Goal: Information Seeking & Learning: Learn about a topic

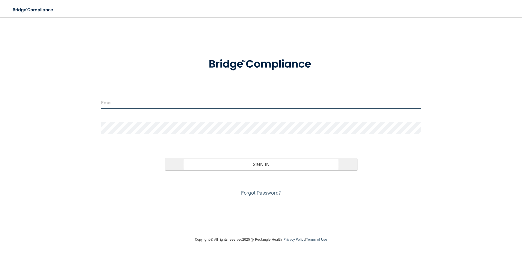
type input "[PERSON_NAME][EMAIL_ADDRESS][PERSON_NAME][DOMAIN_NAME]"
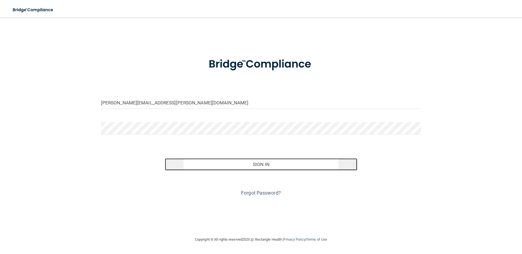
click at [265, 167] on button "Sign In" at bounding box center [261, 165] width 192 height 12
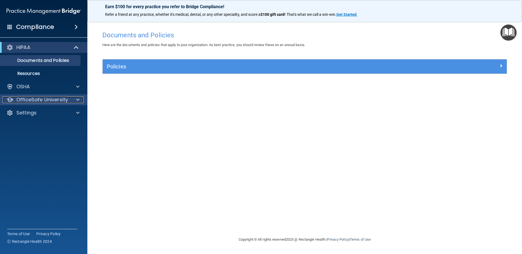
click at [40, 100] on p "OfficeSafe University" at bounding box center [42, 100] width 52 height 7
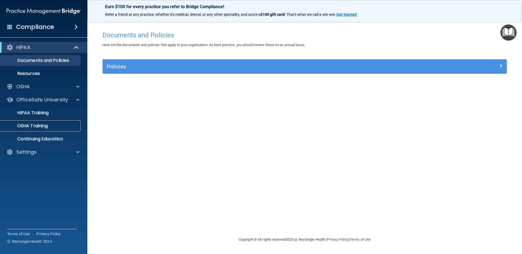
click at [40, 124] on p "OSHA Training" at bounding box center [26, 125] width 44 height 5
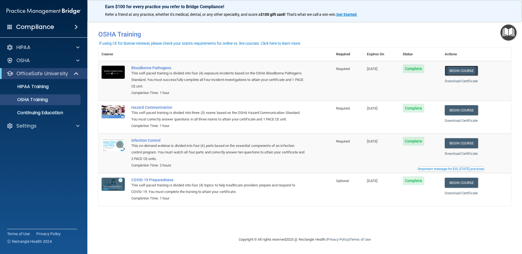
click at [460, 71] on link "Begin Course" at bounding box center [461, 71] width 33 height 10
click at [458, 67] on link "Begin Course" at bounding box center [461, 71] width 33 height 10
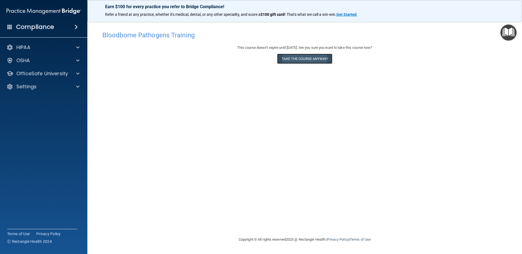
click at [296, 57] on button "Take the course anyway!" at bounding box center [304, 59] width 55 height 10
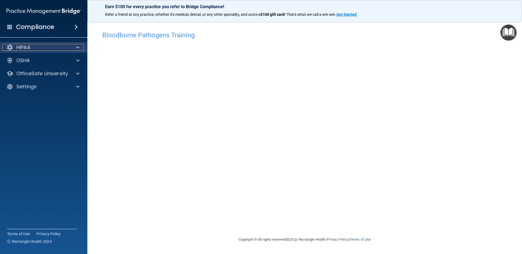
click at [14, 46] on div "HIPAA" at bounding box center [36, 47] width 68 height 7
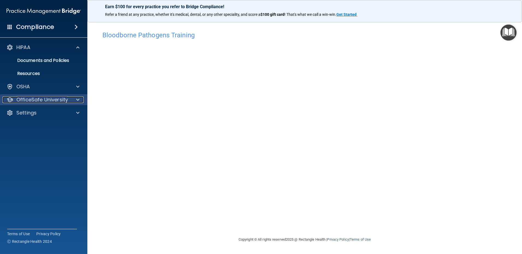
click at [47, 99] on p "OfficeSafe University" at bounding box center [42, 100] width 52 height 7
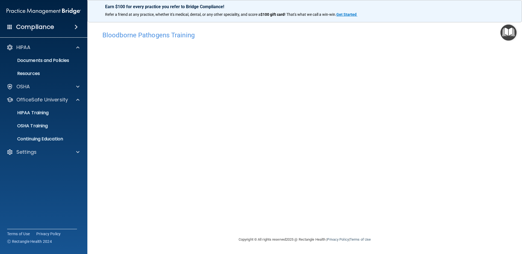
drag, startPoint x: 383, startPoint y: 239, endPoint x: 381, endPoint y: 240, distance: 2.8
click at [381, 240] on footer "Copyright © All rights reserved 2025 @ Rectangle Health | Privacy Policy | Term…" at bounding box center [304, 240] width 413 height 18
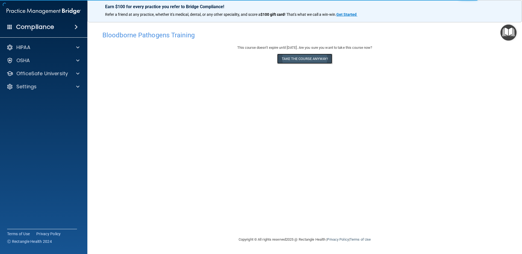
click at [304, 59] on button "Take the course anyway!" at bounding box center [304, 59] width 55 height 10
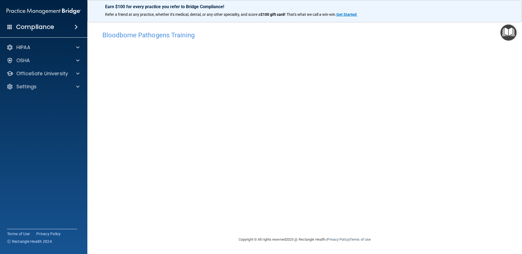
click at [394, 242] on div "Copyright © All rights reserved 2025 @ Rectangle Health | Privacy Policy | Term…" at bounding box center [304, 239] width 199 height 17
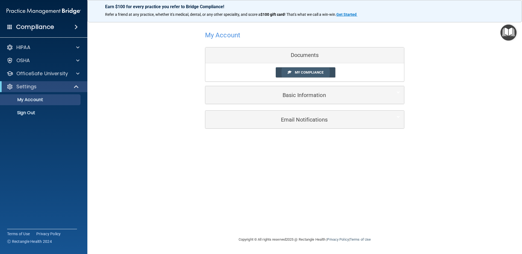
click at [295, 70] on span "My Compliance" at bounding box center [309, 72] width 29 height 4
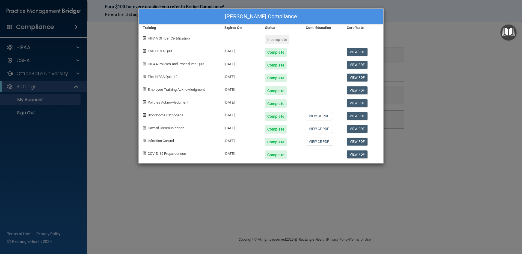
click at [184, 39] on span "HIPAA Officer Certification" at bounding box center [169, 38] width 42 height 4
click at [52, 146] on div "[PERSON_NAME] Compliance Training Expires On Status Cont. Education Certificate…" at bounding box center [261, 127] width 522 height 254
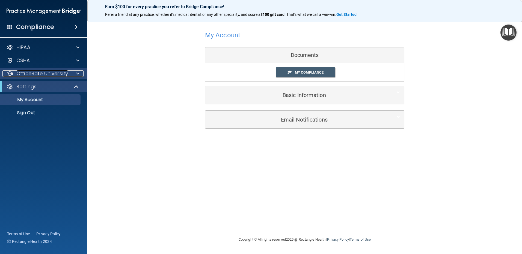
click at [72, 75] on div at bounding box center [77, 73] width 14 height 7
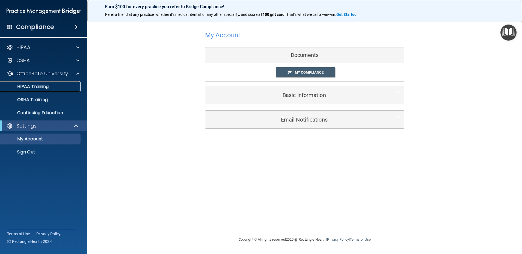
click at [37, 87] on p "HIPAA Training" at bounding box center [26, 86] width 45 height 5
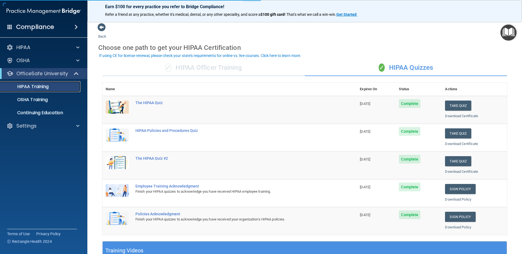
click at [37, 87] on p "HIPAA Training" at bounding box center [26, 86] width 45 height 5
click at [452, 132] on button "Take Quiz" at bounding box center [458, 134] width 26 height 10
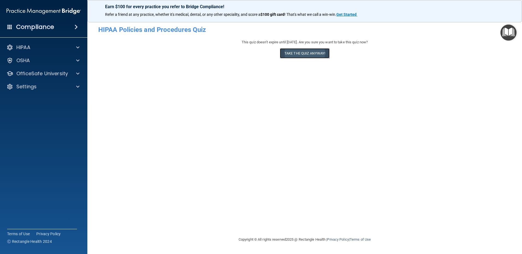
click at [304, 55] on button "Take the quiz anyway!" at bounding box center [305, 53] width 50 height 10
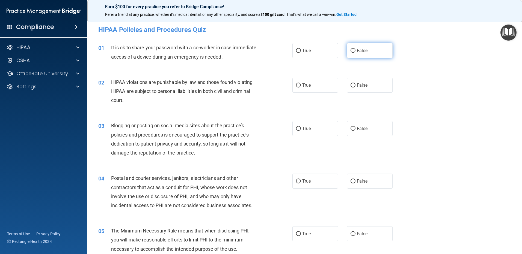
click at [351, 51] on input "False" at bounding box center [352, 51] width 5 height 4
radio input "true"
click at [298, 85] on input "True" at bounding box center [298, 86] width 5 height 4
radio input "true"
click at [352, 129] on input "False" at bounding box center [352, 129] width 5 height 4
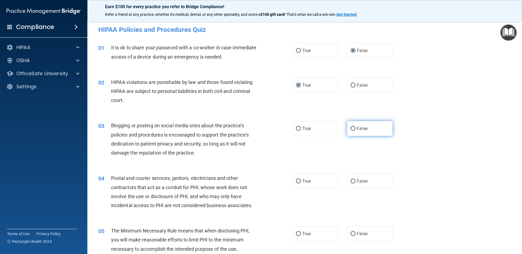
radio input "true"
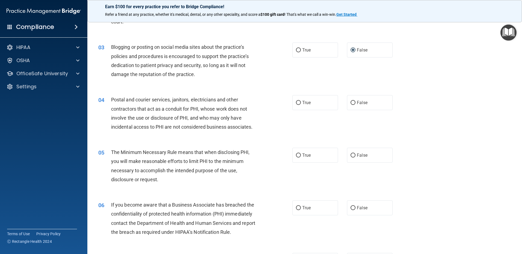
scroll to position [82, 0]
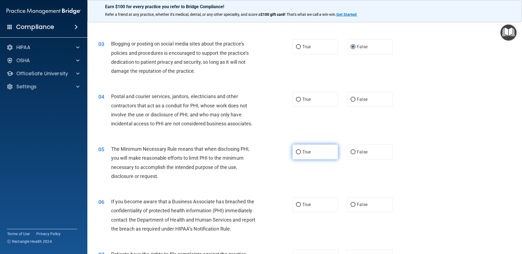
click at [296, 153] on input "True" at bounding box center [298, 152] width 5 height 4
radio input "true"
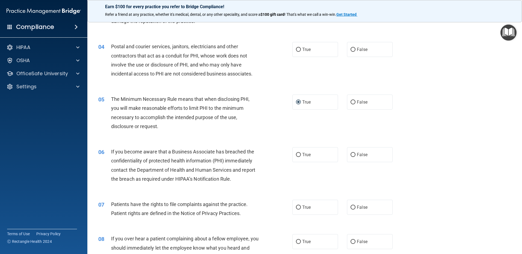
scroll to position [136, 0]
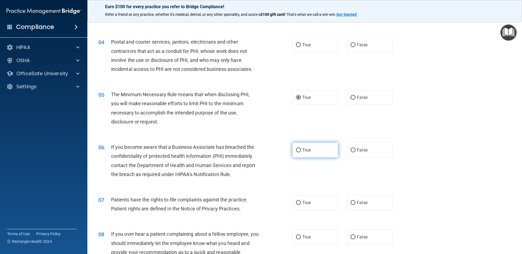
click at [296, 153] on input "True" at bounding box center [298, 150] width 5 height 4
radio input "true"
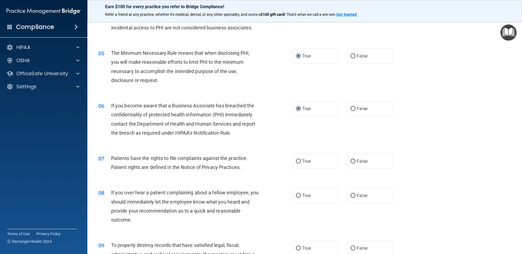
scroll to position [191, 0]
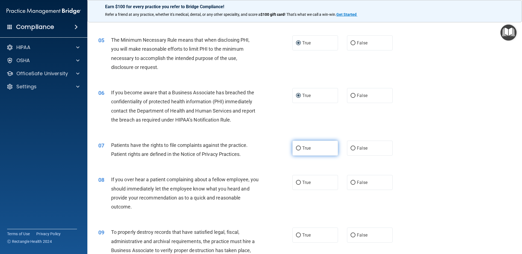
click at [299, 149] on label "True" at bounding box center [315, 148] width 46 height 15
click at [299, 149] on input "True" at bounding box center [298, 149] width 5 height 4
radio input "true"
click at [350, 183] on input "False" at bounding box center [352, 183] width 5 height 4
radio input "true"
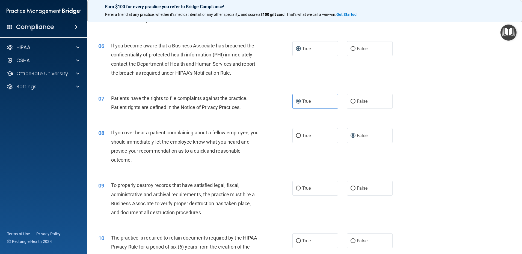
scroll to position [246, 0]
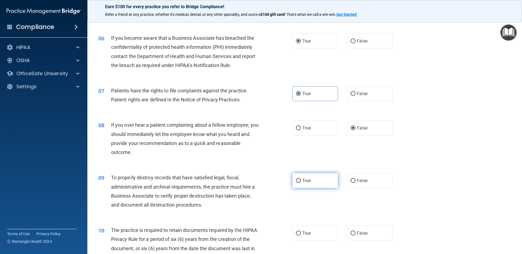
click at [296, 182] on input "True" at bounding box center [298, 181] width 5 height 4
radio input "true"
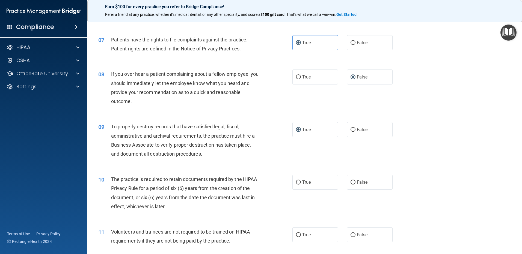
scroll to position [300, 0]
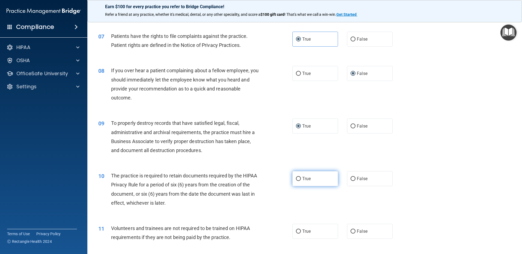
click at [298, 180] on input "True" at bounding box center [298, 179] width 5 height 4
radio input "true"
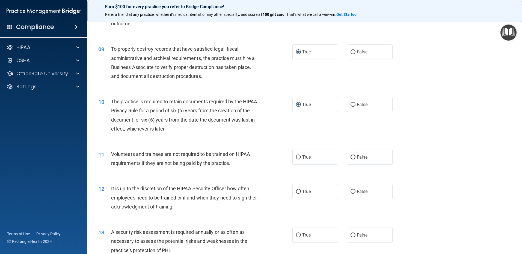
scroll to position [382, 0]
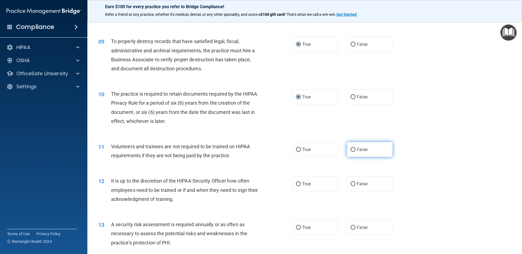
click at [352, 150] on input "False" at bounding box center [352, 150] width 5 height 4
radio input "true"
click at [350, 185] on input "False" at bounding box center [352, 184] width 5 height 4
radio input "true"
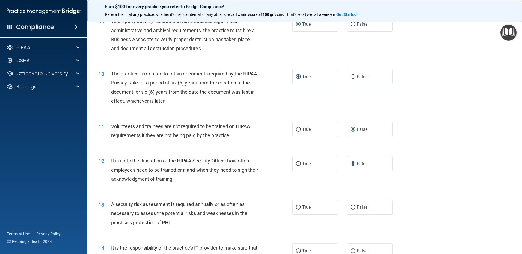
scroll to position [437, 0]
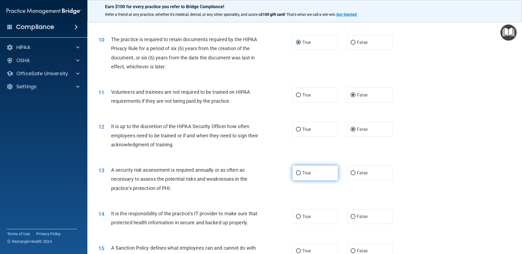
click at [297, 175] on input "True" at bounding box center [298, 173] width 5 height 4
radio input "true"
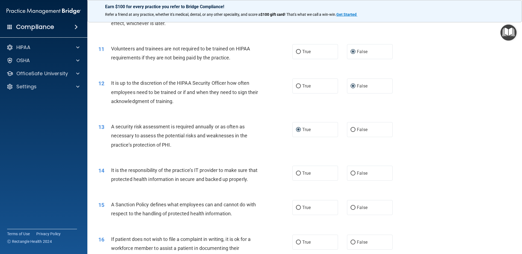
scroll to position [491, 0]
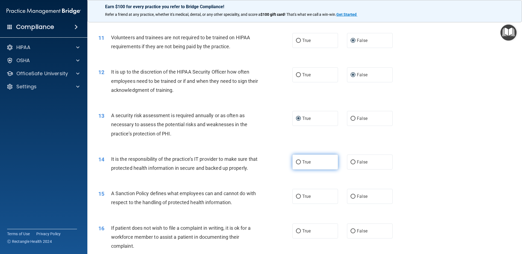
click at [297, 162] on input "True" at bounding box center [298, 162] width 5 height 4
radio input "true"
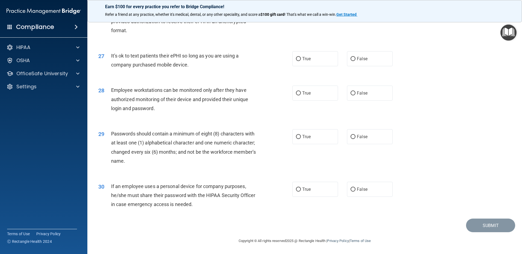
scroll to position [1116, 0]
click at [350, 189] on input "False" at bounding box center [352, 190] width 5 height 4
radio input "true"
click at [297, 137] on input "True" at bounding box center [298, 137] width 5 height 4
radio input "true"
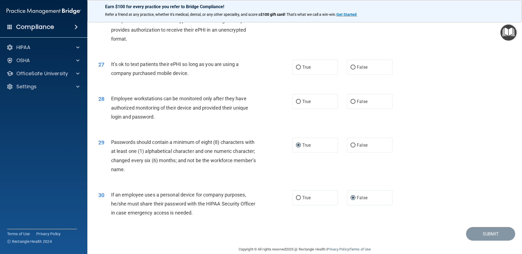
scroll to position [1088, 0]
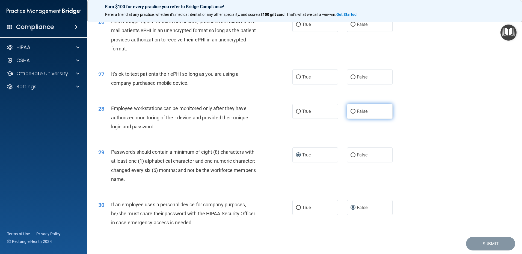
click at [350, 114] on input "False" at bounding box center [352, 112] width 5 height 4
radio input "true"
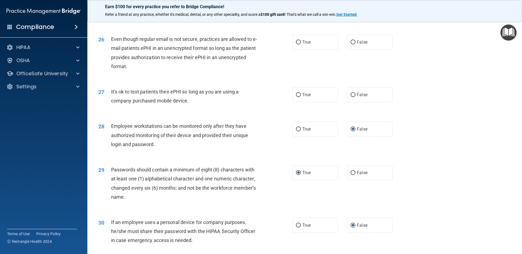
scroll to position [1061, 0]
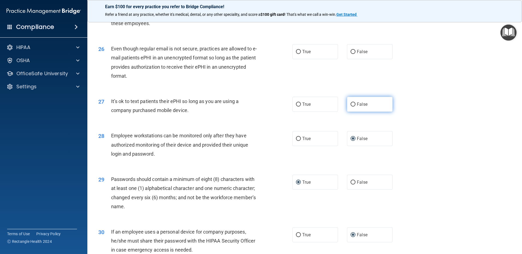
click at [350, 107] on input "False" at bounding box center [352, 105] width 5 height 4
radio input "true"
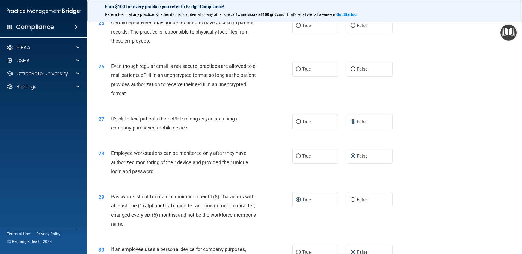
scroll to position [1034, 0]
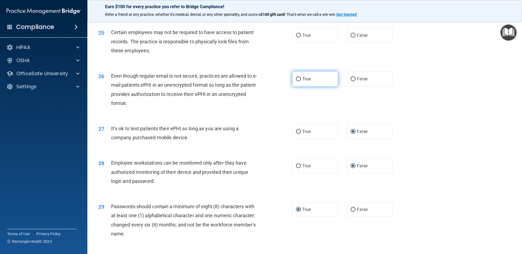
click at [297, 81] on input "True" at bounding box center [298, 79] width 5 height 4
radio input "true"
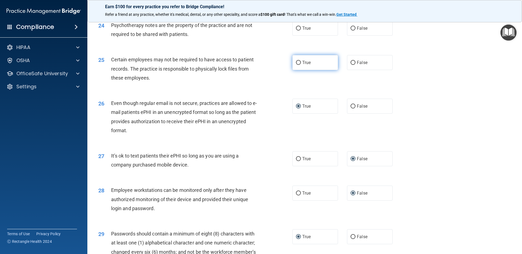
click at [299, 70] on label "True" at bounding box center [315, 62] width 46 height 15
click at [299, 65] on input "True" at bounding box center [298, 63] width 5 height 4
radio input "true"
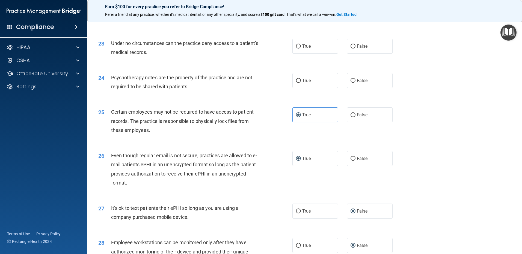
scroll to position [952, 0]
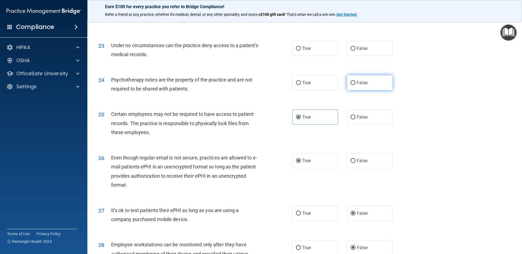
click at [353, 90] on label "False" at bounding box center [370, 82] width 46 height 15
click at [353, 85] on input "False" at bounding box center [352, 83] width 5 height 4
radio input "true"
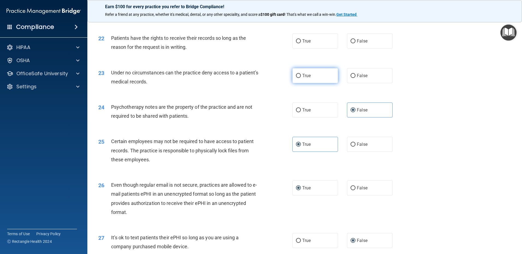
click at [296, 78] on input "True" at bounding box center [298, 76] width 5 height 4
radio input "true"
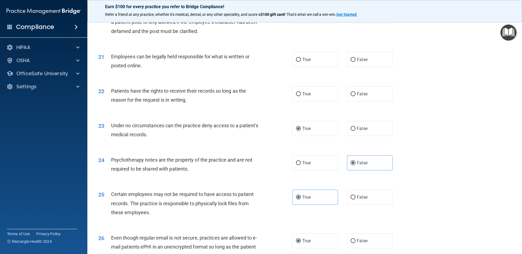
scroll to position [870, 0]
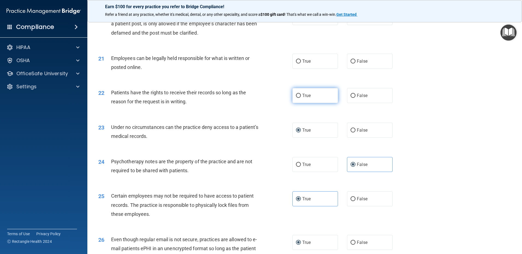
click at [296, 98] on input "True" at bounding box center [298, 96] width 5 height 4
radio input "true"
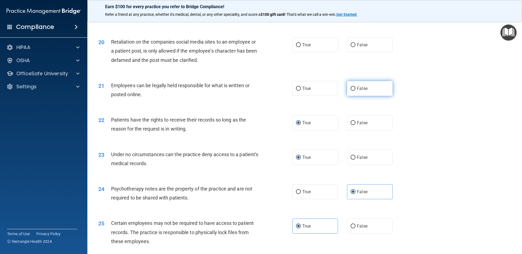
click at [350, 91] on input "False" at bounding box center [352, 89] width 5 height 4
radio input "true"
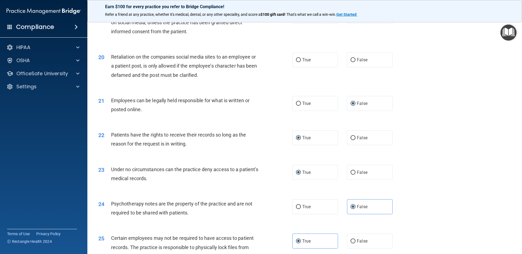
scroll to position [815, 0]
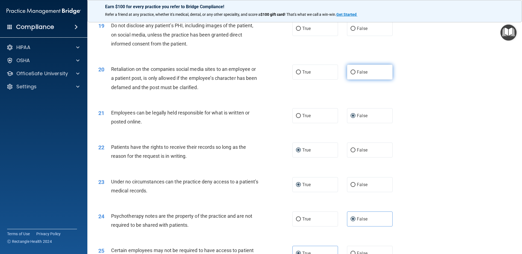
click at [351, 75] on input "False" at bounding box center [352, 72] width 5 height 4
radio input "true"
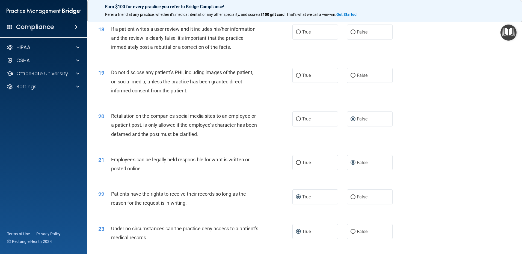
scroll to position [761, 0]
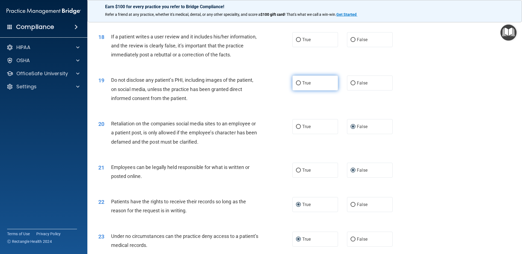
click at [298, 85] on input "True" at bounding box center [298, 83] width 5 height 4
radio input "true"
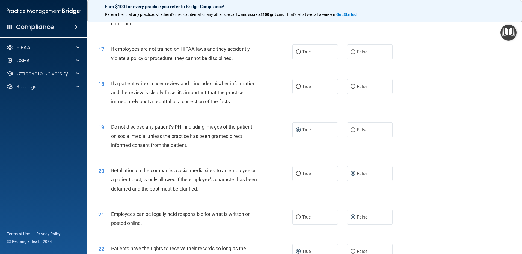
scroll to position [706, 0]
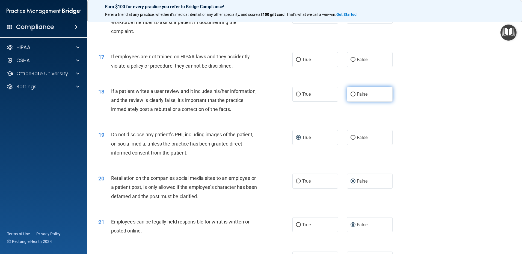
click at [350, 97] on input "False" at bounding box center [352, 95] width 5 height 4
radio input "true"
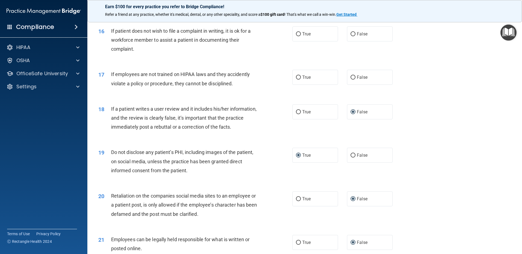
scroll to position [679, 0]
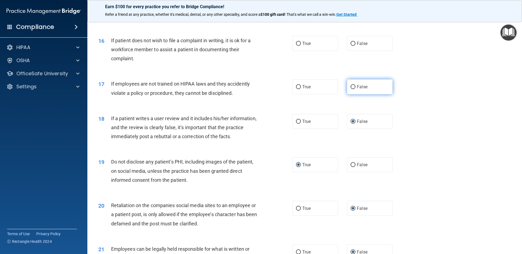
click at [350, 89] on input "False" at bounding box center [352, 87] width 5 height 4
radio input "true"
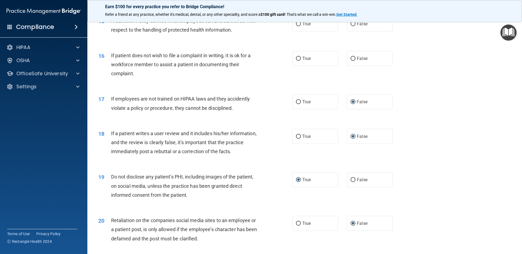
scroll to position [652, 0]
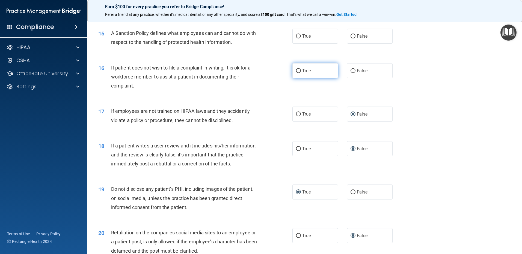
click at [298, 73] on input "True" at bounding box center [298, 71] width 5 height 4
radio input "true"
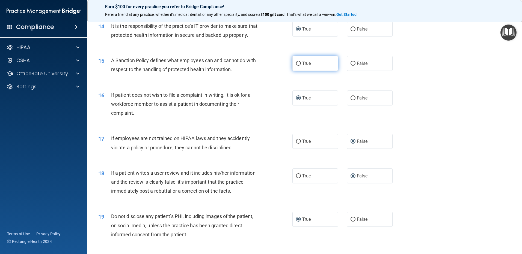
click at [296, 66] on input "True" at bounding box center [298, 64] width 5 height 4
radio input "true"
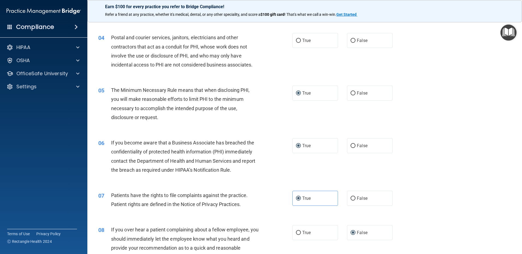
scroll to position [79, 0]
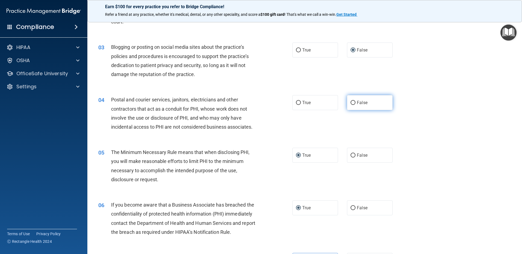
click at [350, 103] on input "False" at bounding box center [352, 103] width 5 height 4
radio input "true"
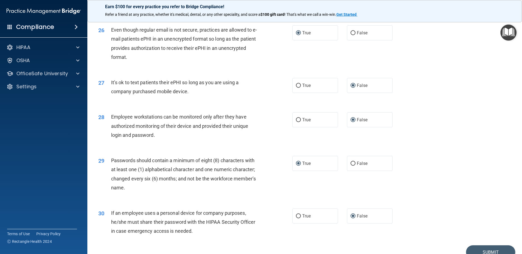
scroll to position [1116, 0]
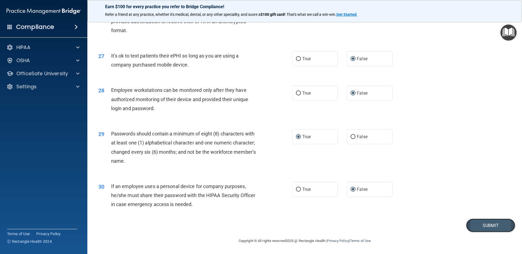
click at [479, 227] on button "Submit" at bounding box center [490, 226] width 49 height 14
click at [484, 226] on button "Submit" at bounding box center [490, 226] width 49 height 14
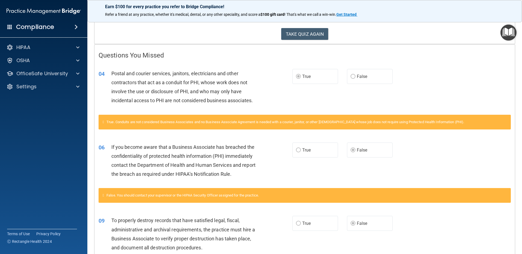
scroll to position [79, 0]
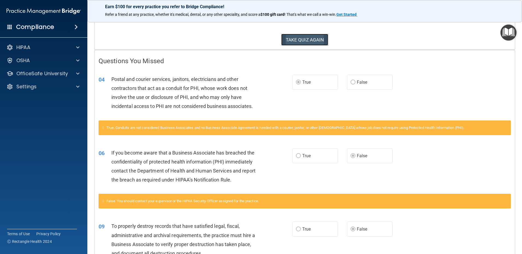
click at [297, 43] on button "TAKE QUIZ AGAIN" at bounding box center [304, 40] width 47 height 12
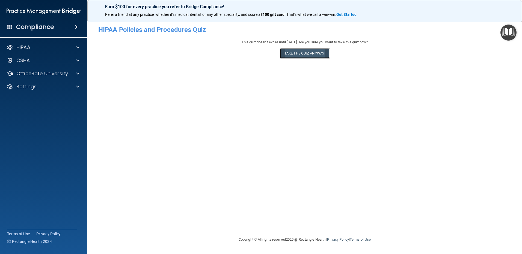
click at [294, 53] on button "Take the quiz anyway!" at bounding box center [305, 53] width 50 height 10
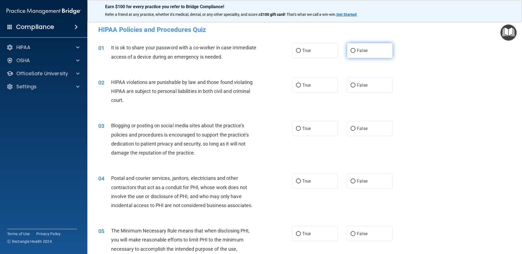
click at [350, 51] on input "False" at bounding box center [352, 51] width 5 height 4
radio input "true"
click at [297, 87] on input "True" at bounding box center [298, 86] width 5 height 4
radio input "true"
click at [350, 128] on input "False" at bounding box center [352, 129] width 5 height 4
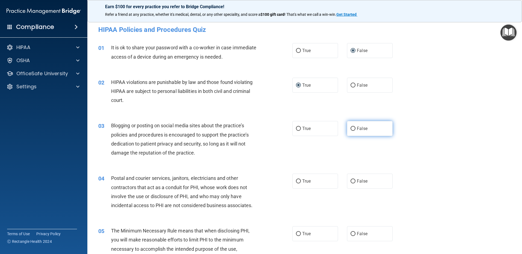
radio input "true"
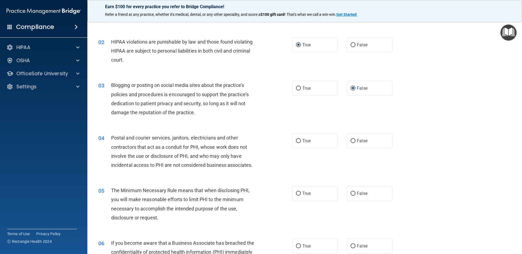
scroll to position [55, 0]
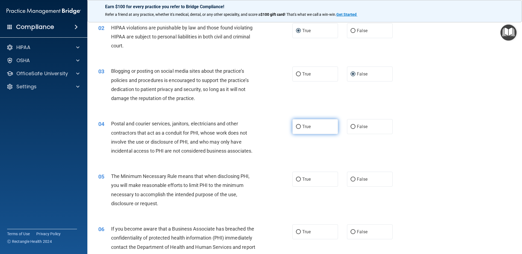
click at [297, 128] on input "True" at bounding box center [298, 127] width 5 height 4
radio input "true"
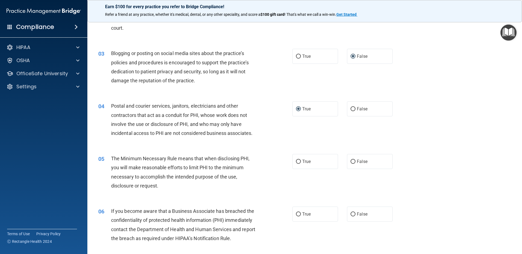
scroll to position [109, 0]
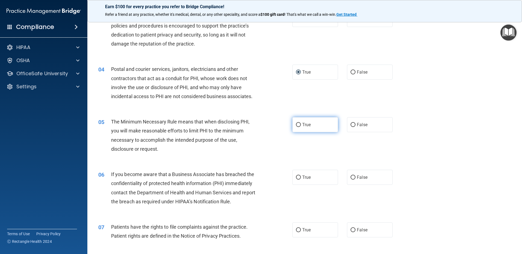
click at [297, 128] on label "True" at bounding box center [315, 124] width 46 height 15
click at [297, 127] on input "True" at bounding box center [298, 125] width 5 height 4
radio input "true"
click at [299, 179] on label "True" at bounding box center [315, 177] width 46 height 15
click at [299, 179] on input "True" at bounding box center [298, 178] width 5 height 4
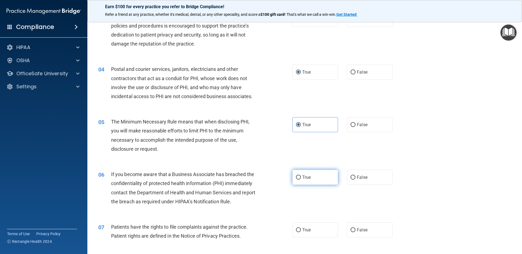
radio input "true"
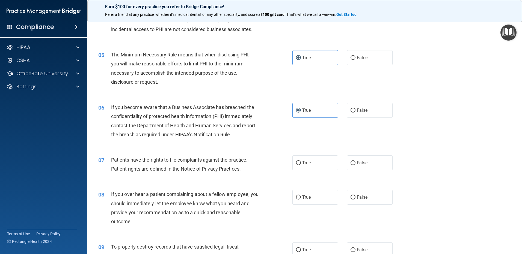
scroll to position [191, 0]
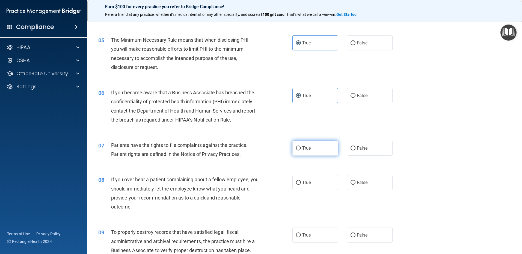
click at [302, 147] on span "True" at bounding box center [306, 148] width 8 height 5
click at [301, 147] on input "True" at bounding box center [298, 149] width 5 height 4
radio input "true"
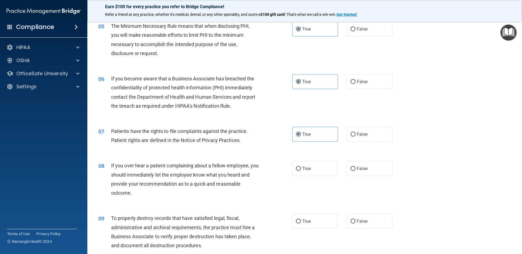
scroll to position [218, 0]
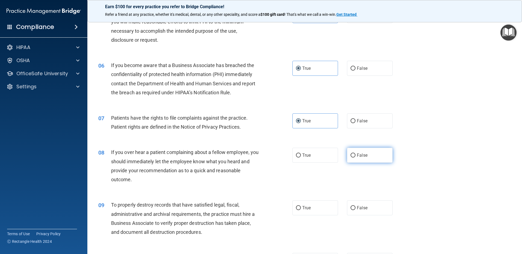
click at [350, 157] on input "False" at bounding box center [352, 156] width 5 height 4
radio input "true"
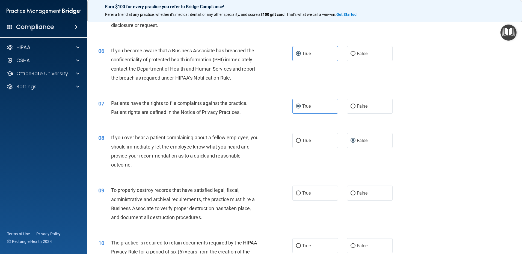
scroll to position [273, 0]
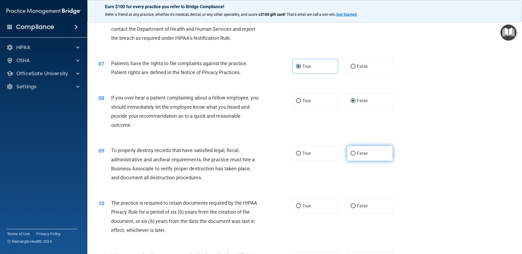
click at [350, 155] on input "False" at bounding box center [352, 154] width 5 height 4
radio input "true"
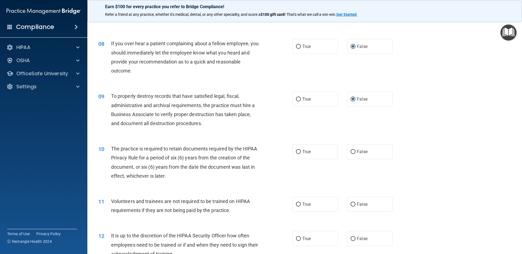
scroll to position [327, 0]
click at [297, 152] on input "True" at bounding box center [298, 152] width 5 height 4
radio input "true"
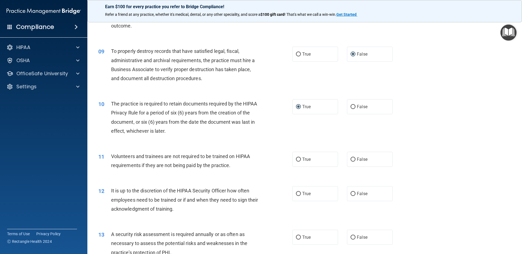
scroll to position [382, 0]
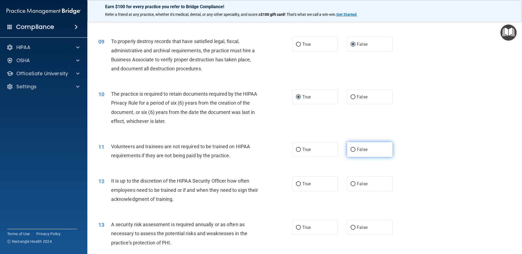
click at [351, 150] on input "False" at bounding box center [352, 150] width 5 height 4
radio input "true"
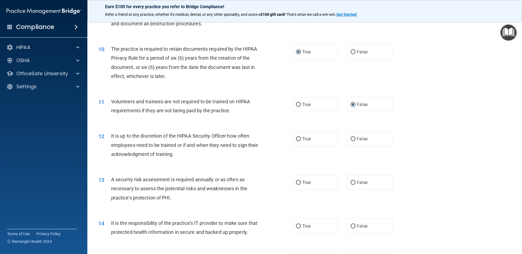
scroll to position [437, 0]
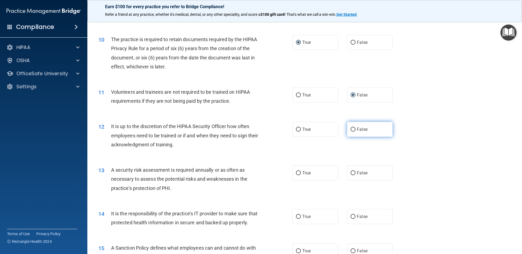
click at [350, 129] on input "False" at bounding box center [352, 130] width 5 height 4
radio input "true"
click at [296, 172] on input "True" at bounding box center [298, 173] width 5 height 4
radio input "true"
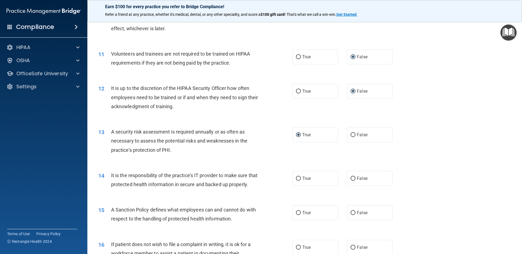
scroll to position [491, 0]
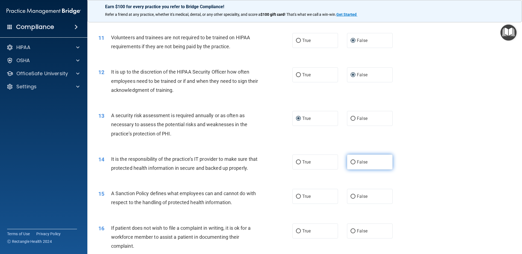
click at [352, 162] on input "False" at bounding box center [352, 162] width 5 height 4
radio input "true"
click at [351, 204] on label "False" at bounding box center [370, 196] width 46 height 15
click at [351, 199] on input "False" at bounding box center [352, 197] width 5 height 4
radio input "true"
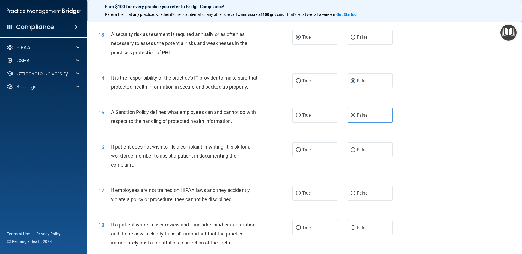
scroll to position [573, 0]
click at [296, 152] on input "True" at bounding box center [298, 150] width 5 height 4
radio input "true"
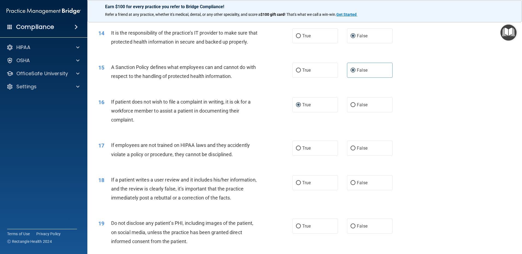
scroll to position [628, 0]
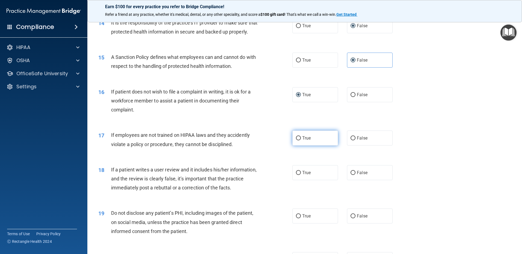
click at [296, 141] on input "True" at bounding box center [298, 138] width 5 height 4
radio input "true"
click at [353, 180] on label "False" at bounding box center [370, 172] width 46 height 15
click at [353, 175] on input "False" at bounding box center [352, 173] width 5 height 4
radio input "true"
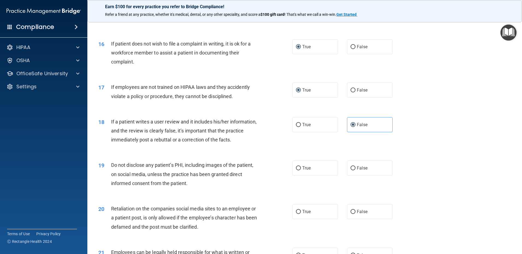
scroll to position [682, 0]
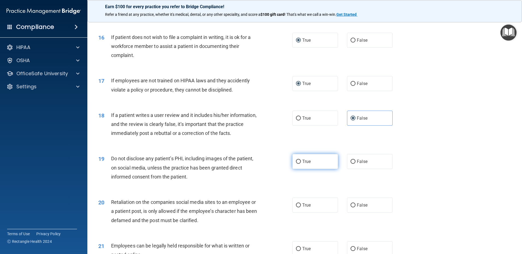
click at [296, 164] on input "True" at bounding box center [298, 162] width 5 height 4
radio input "true"
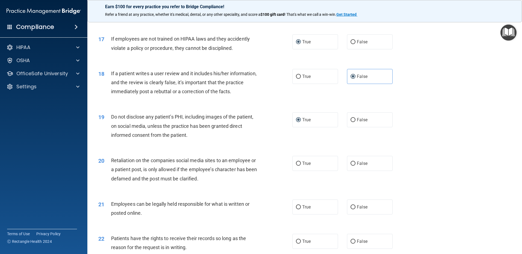
scroll to position [737, 0]
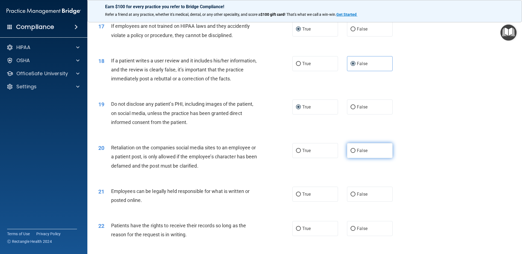
click at [350, 153] on input "False" at bounding box center [352, 151] width 5 height 4
radio input "true"
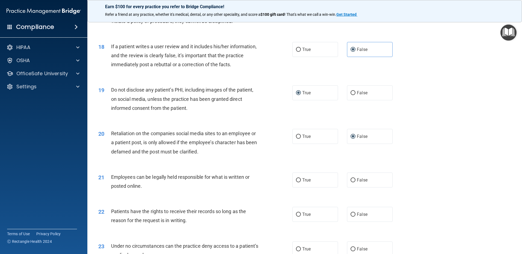
scroll to position [764, 0]
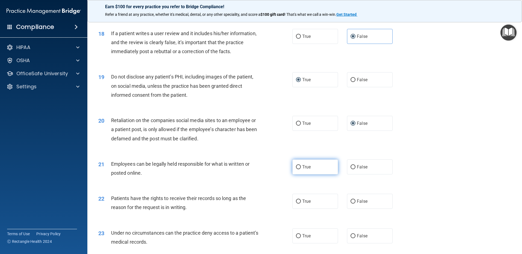
click at [296, 169] on input "True" at bounding box center [298, 167] width 5 height 4
radio input "true"
click at [350, 204] on input "False" at bounding box center [352, 202] width 5 height 4
radio input "true"
click at [350, 239] on input "False" at bounding box center [352, 236] width 5 height 4
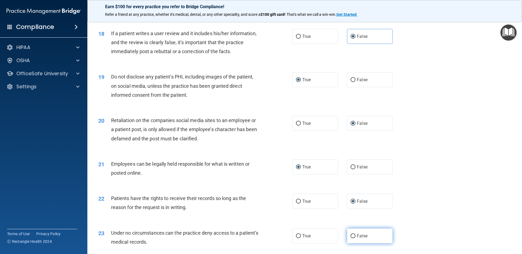
radio input "true"
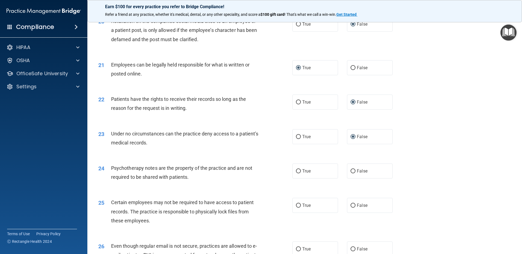
scroll to position [873, 0]
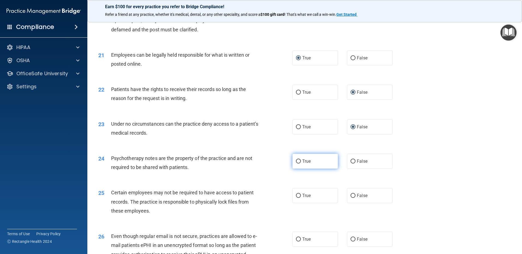
click at [298, 164] on input "True" at bounding box center [298, 162] width 5 height 4
radio input "true"
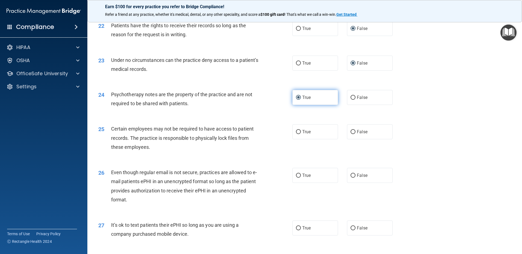
scroll to position [955, 0]
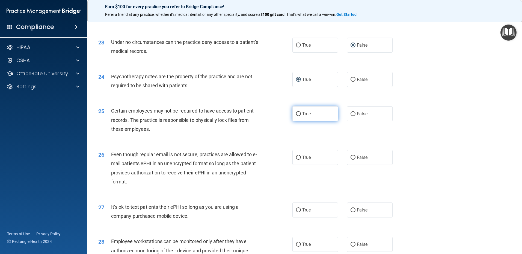
click at [296, 116] on input "True" at bounding box center [298, 114] width 5 height 4
radio input "true"
click at [296, 160] on input "True" at bounding box center [298, 158] width 5 height 4
radio input "true"
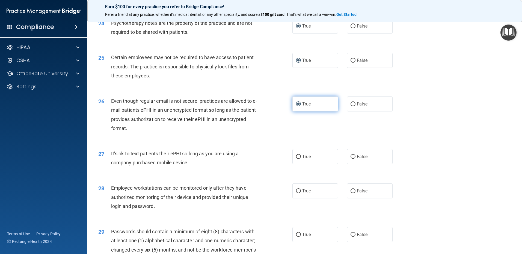
scroll to position [1037, 0]
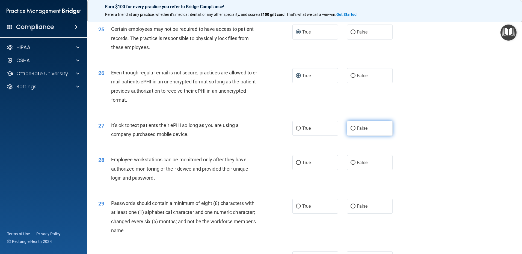
click at [352, 131] on input "False" at bounding box center [352, 129] width 5 height 4
radio input "true"
click at [350, 165] on input "False" at bounding box center [352, 163] width 5 height 4
radio input "true"
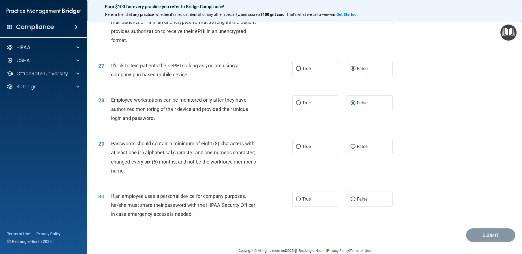
scroll to position [1116, 0]
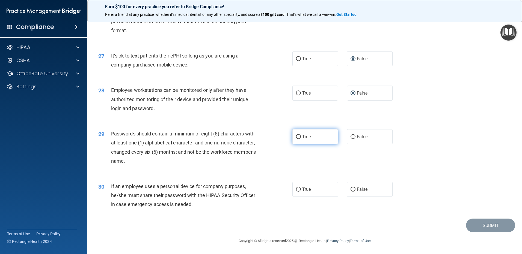
click at [297, 138] on input "True" at bounding box center [298, 137] width 5 height 4
radio input "true"
click at [350, 189] on input "False" at bounding box center [352, 190] width 5 height 4
radio input "true"
click at [485, 225] on button "Submit" at bounding box center [490, 226] width 49 height 14
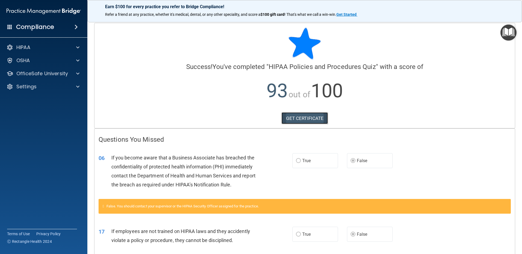
click at [299, 120] on link "GET CERTIFICATE" at bounding box center [304, 118] width 47 height 12
